Goal: Task Accomplishment & Management: Manage account settings

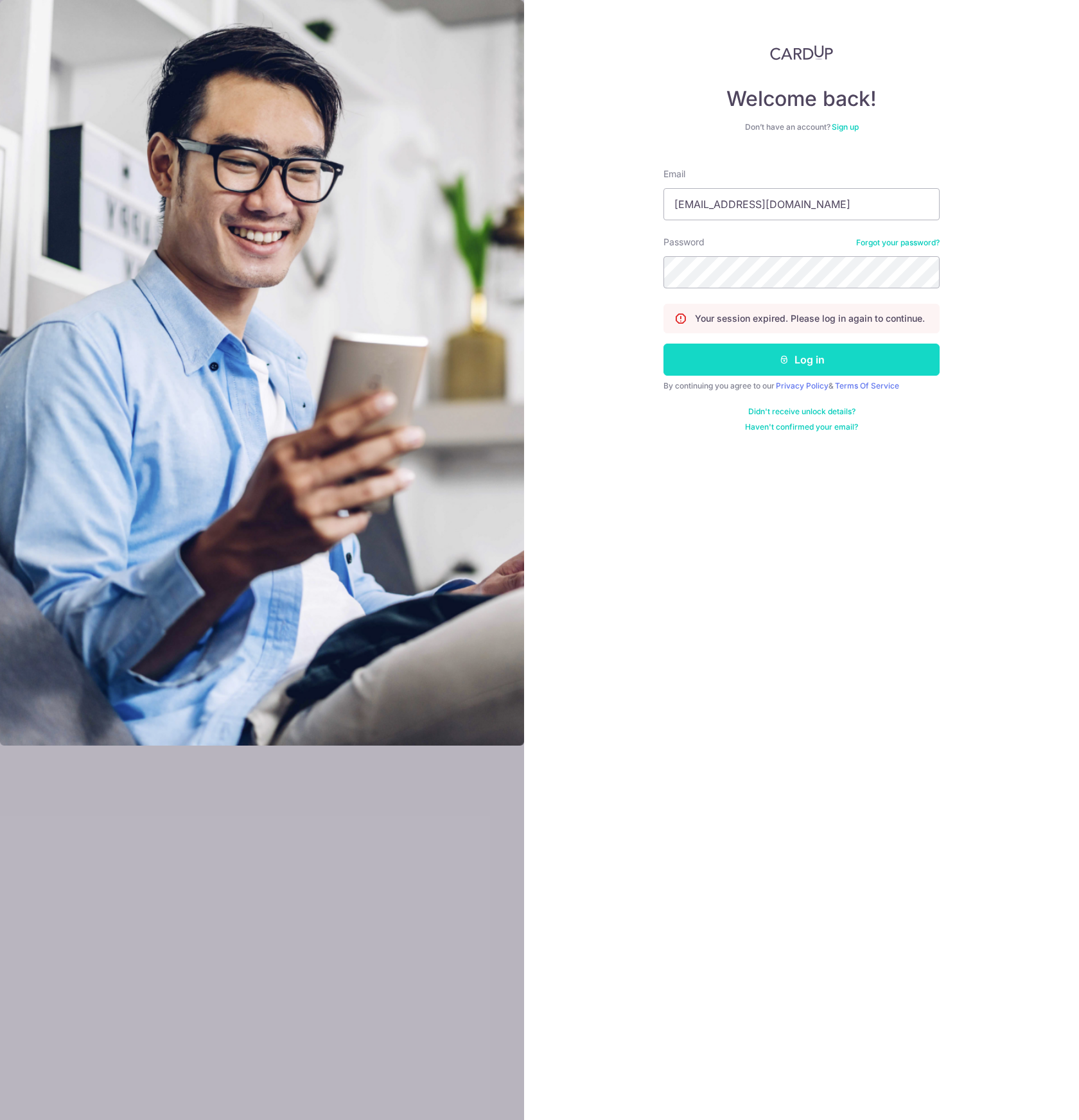
click at [714, 352] on button "Log in" at bounding box center [802, 360] width 276 height 32
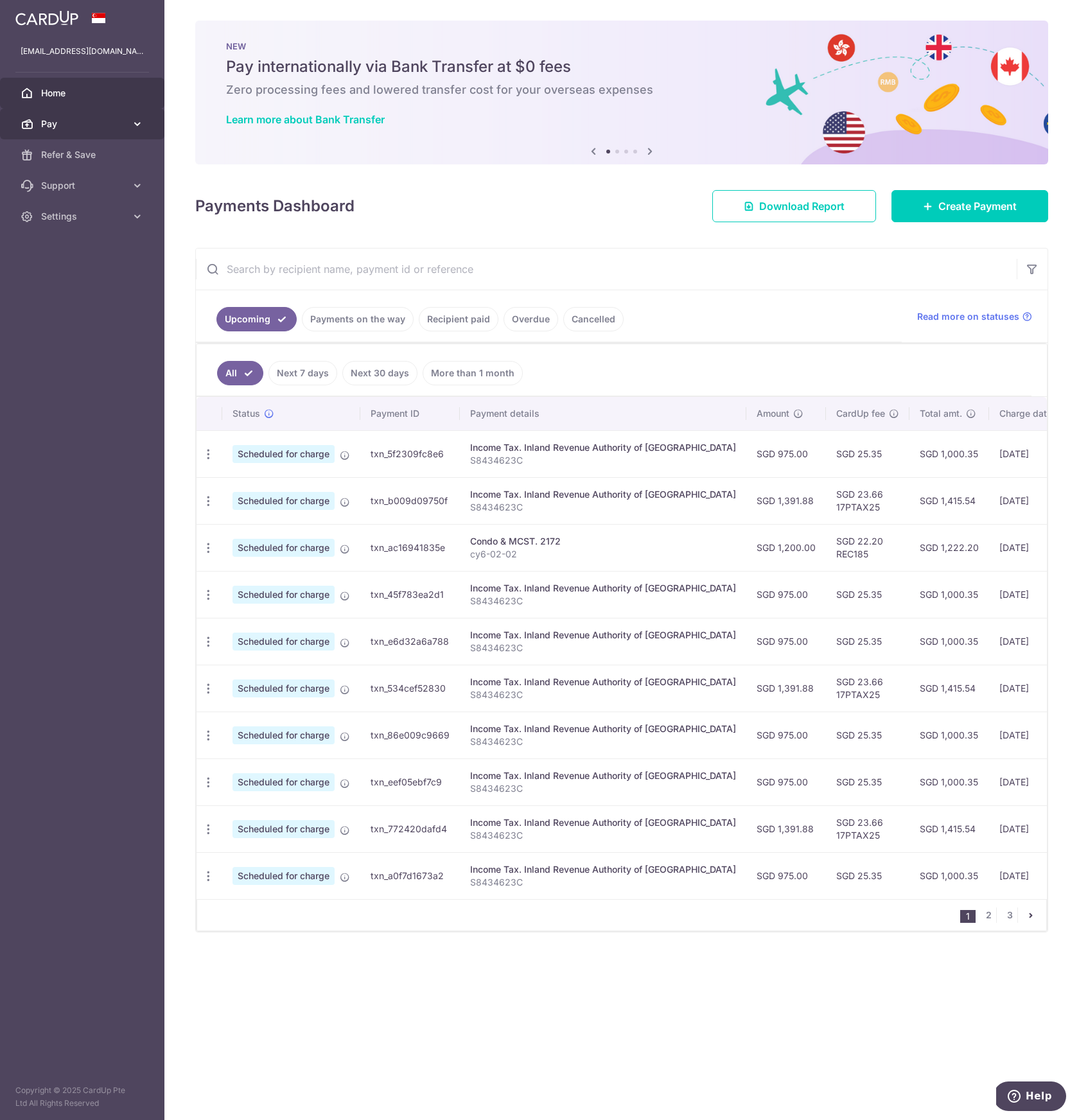
click at [90, 113] on link "Pay" at bounding box center [82, 124] width 164 height 31
click at [58, 227] on link "Cards" at bounding box center [82, 217] width 164 height 31
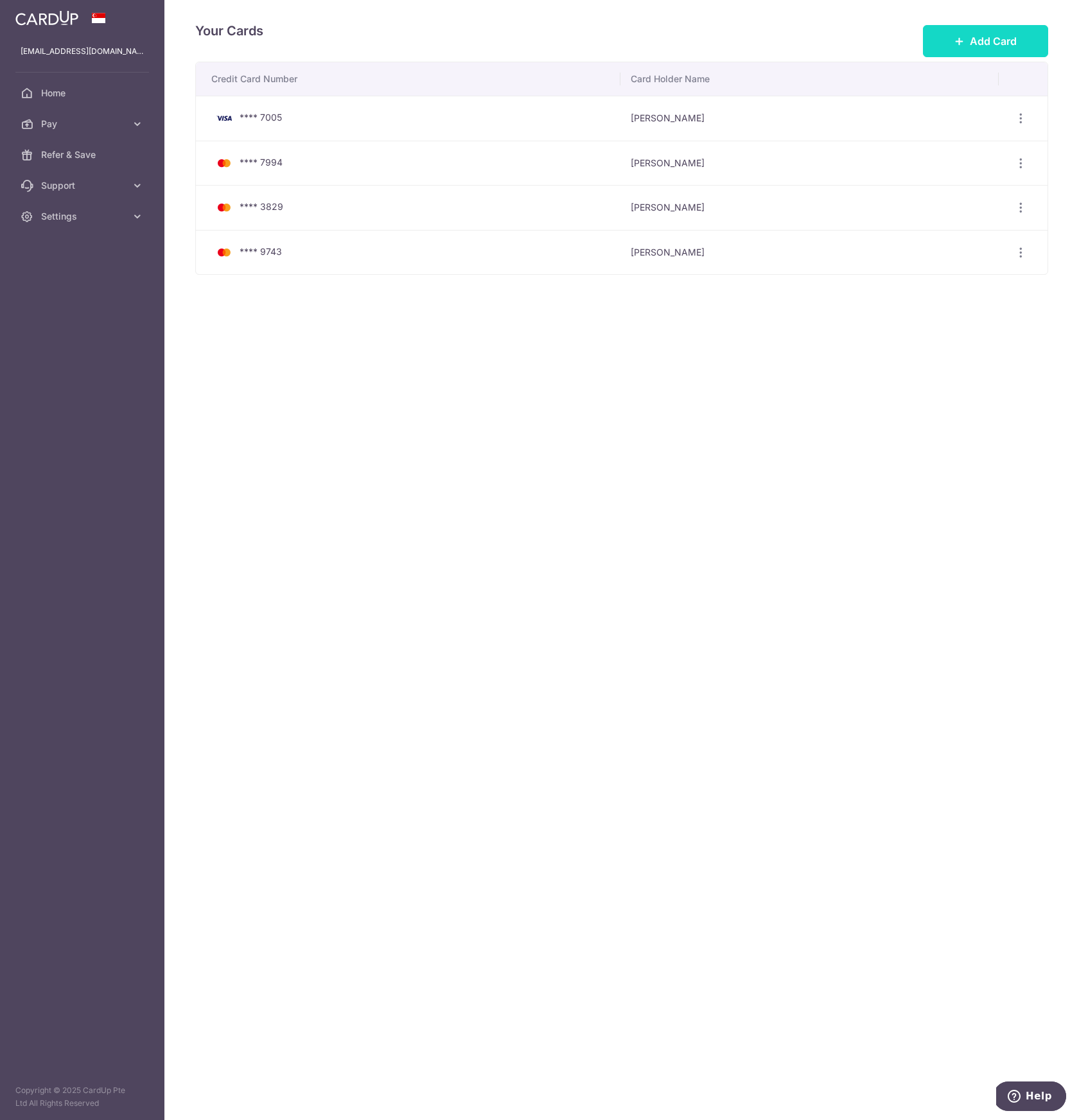
click at [1001, 48] on span "Add Card" at bounding box center [993, 41] width 47 height 16
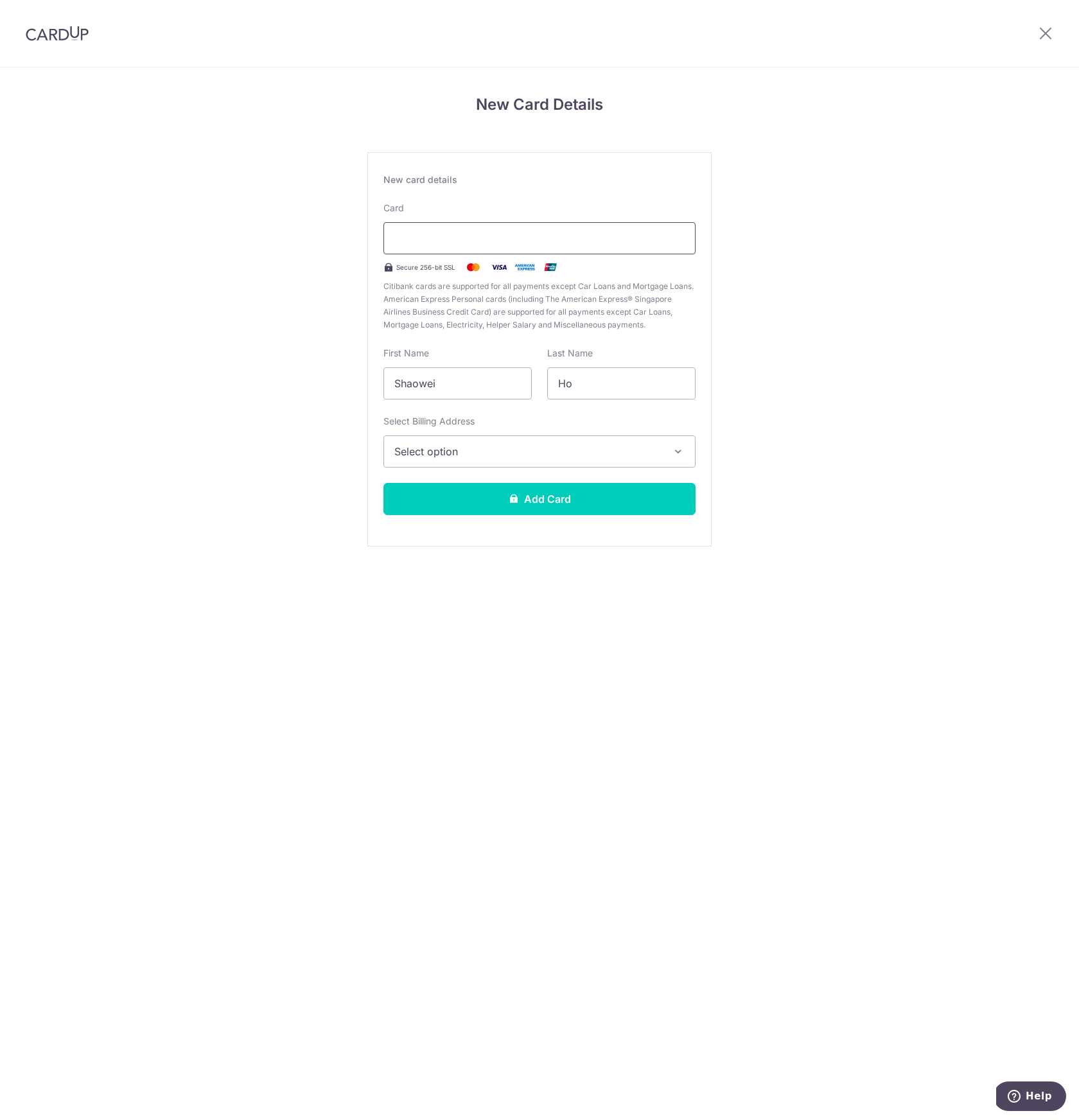
click at [492, 249] on div at bounding box center [540, 238] width 312 height 32
click at [485, 456] on span "Select option" at bounding box center [528, 452] width 267 height 16
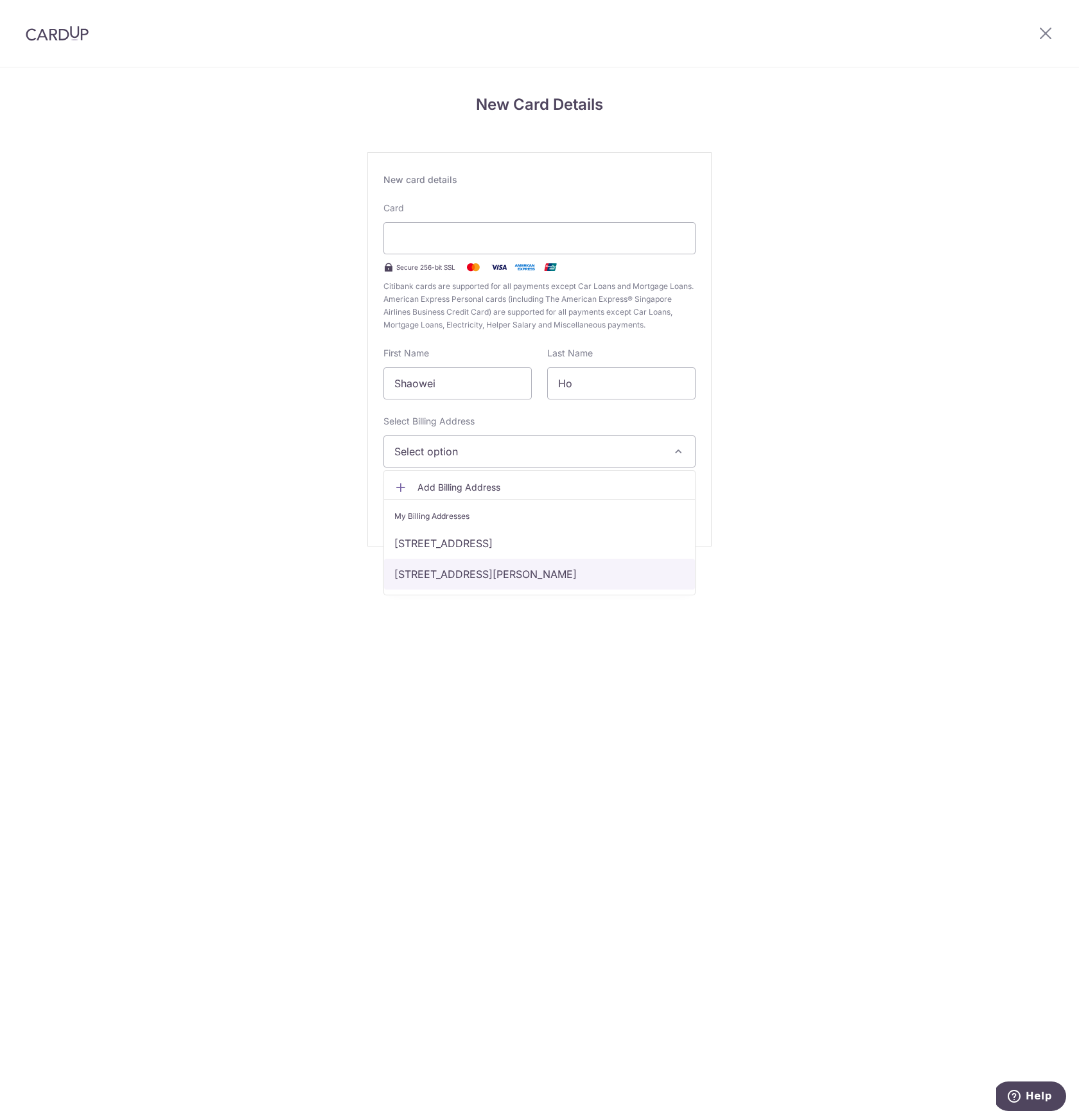
click at [467, 585] on link "6 Lim Ah Pin Road, #02-02, Singapore, Singapore, Singapore-547822" at bounding box center [540, 575] width 311 height 31
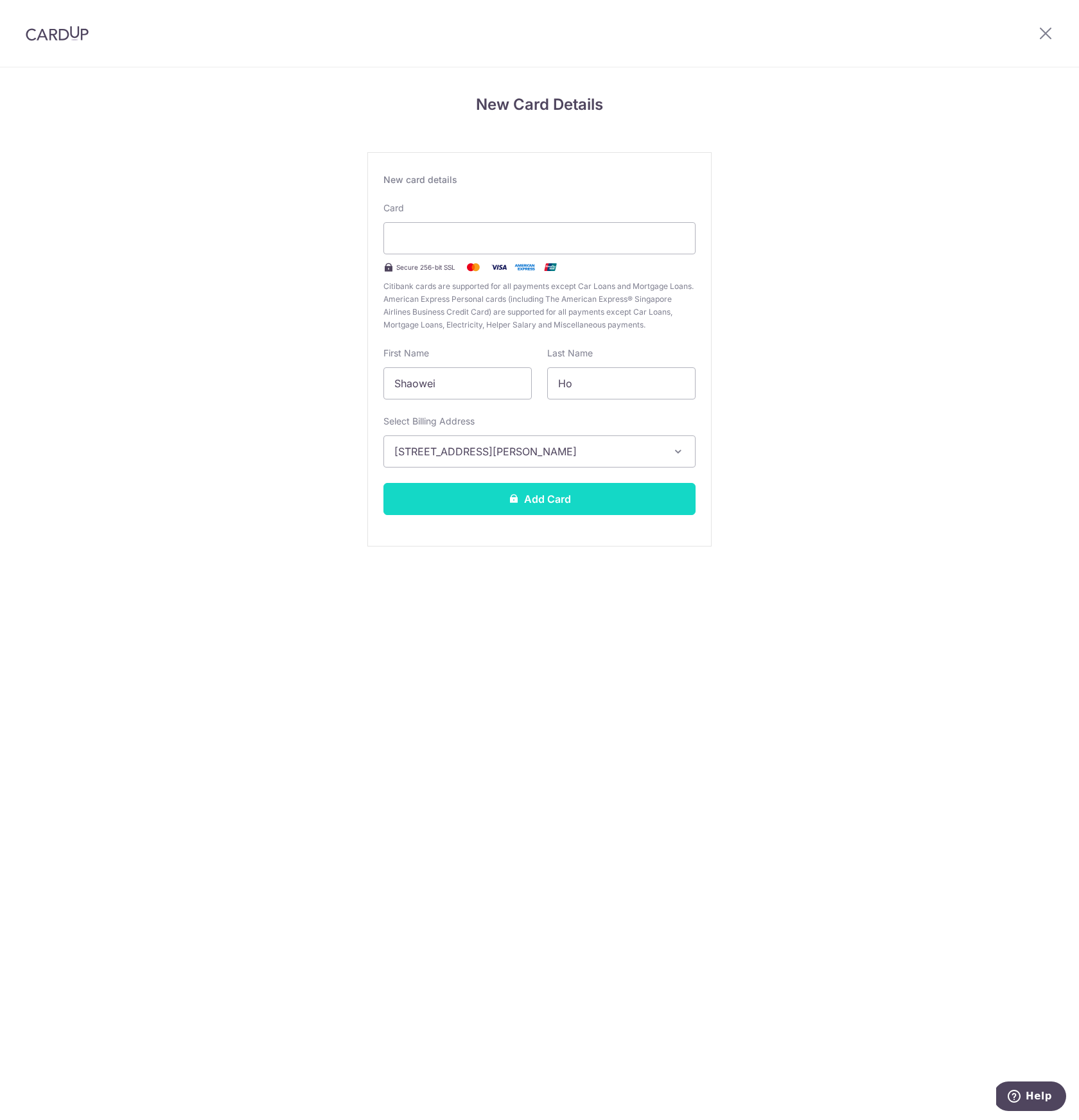
click at [496, 498] on button "Add Card" at bounding box center [540, 499] width 312 height 32
